Goal: Transaction & Acquisition: Purchase product/service

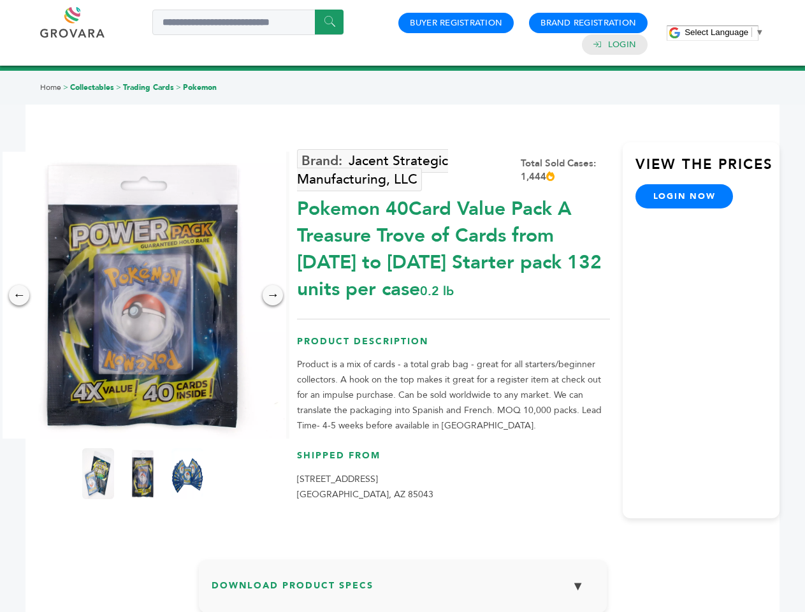
click at [724, 32] on span "Select Language" at bounding box center [716, 32] width 64 height 10
click at [143, 295] on img at bounding box center [142, 295] width 287 height 287
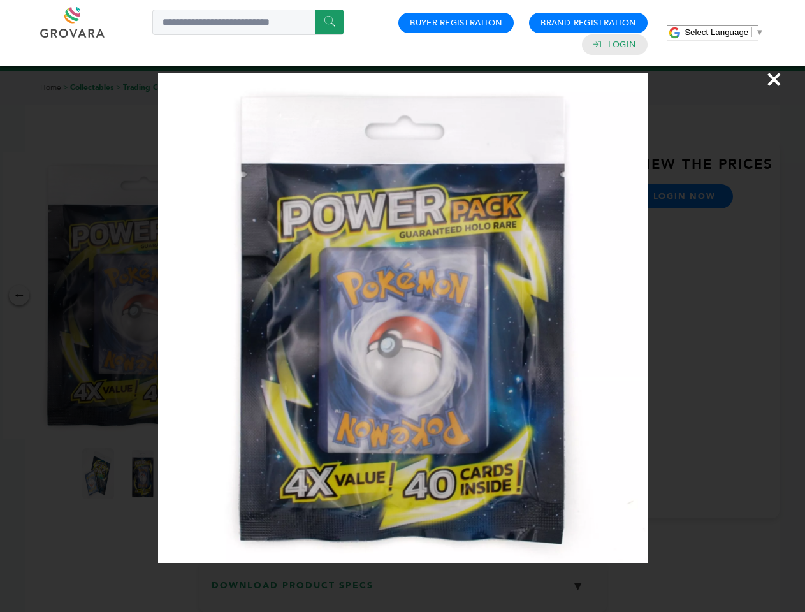
click at [19, 295] on div "×" at bounding box center [402, 306] width 805 height 612
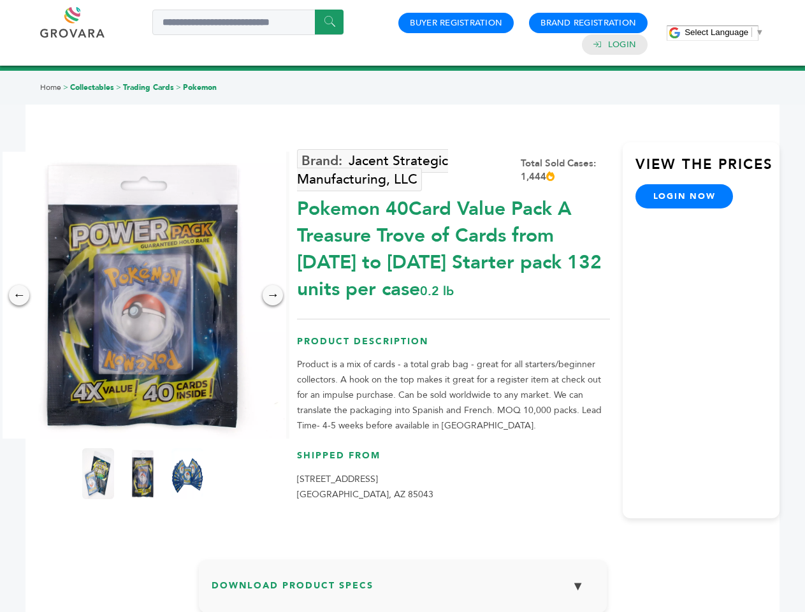
click at [273, 295] on div "→" at bounding box center [272, 295] width 20 height 20
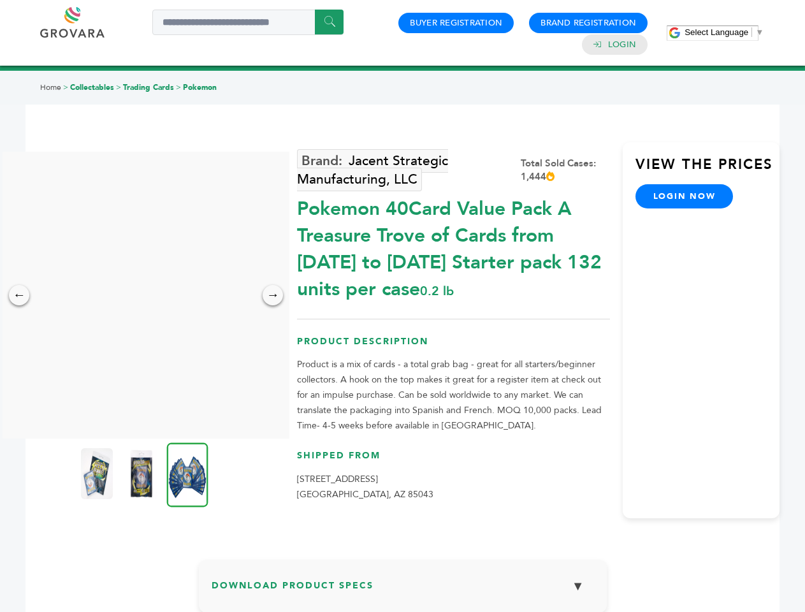
click at [98, 473] on img at bounding box center [97, 473] width 32 height 51
click at [0, 0] on div "×" at bounding box center [0, 0] width 0 height 0
click at [187, 473] on img at bounding box center [187, 474] width 41 height 64
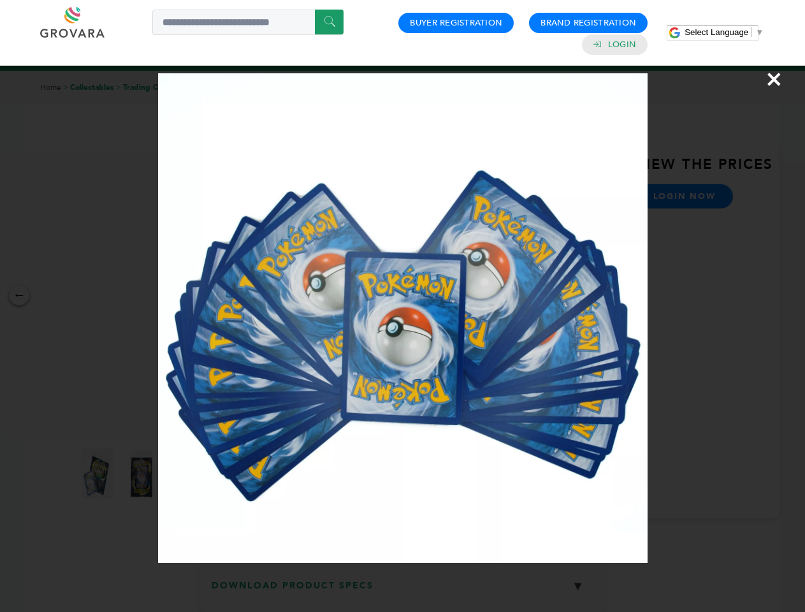
click at [403, 591] on div "×" at bounding box center [402, 306] width 805 height 612
